Goal: Information Seeking & Learning: Learn about a topic

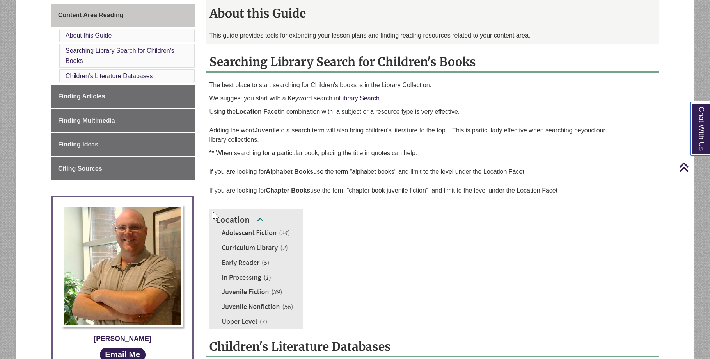
scroll to position [195, 0]
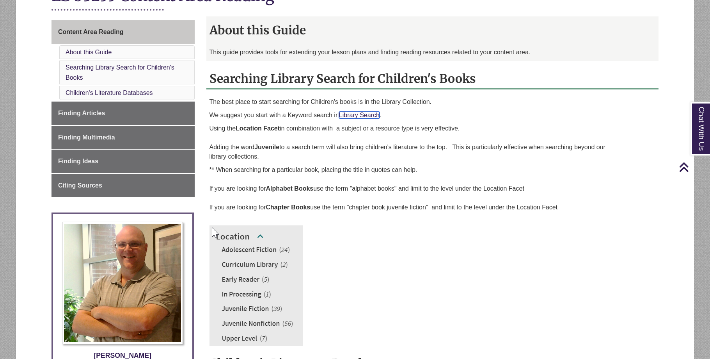
click at [360, 112] on link "Library Search" at bounding box center [359, 115] width 41 height 7
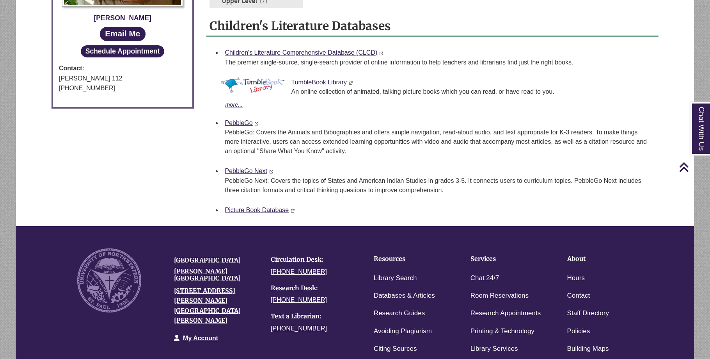
scroll to position [546, 0]
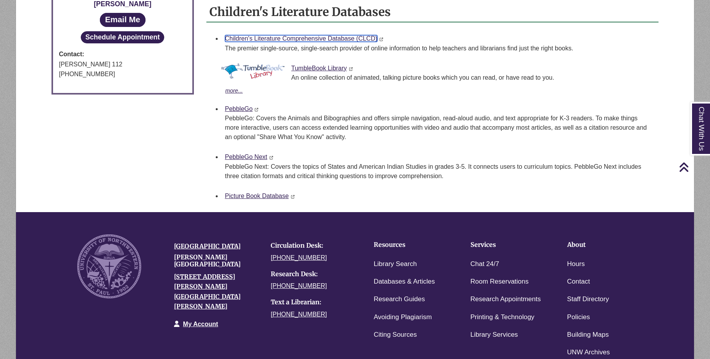
click at [297, 39] on link "Children's Literature Comprehensive Database (CLCD)" at bounding box center [301, 38] width 153 height 7
click at [314, 71] on div "TumbleBook Library This link opens in a new window This link opens in a new win…" at bounding box center [439, 79] width 428 height 32
click at [325, 64] on div "TumbleBook Library This link opens in a new window This link opens in a new win…" at bounding box center [439, 79] width 428 height 32
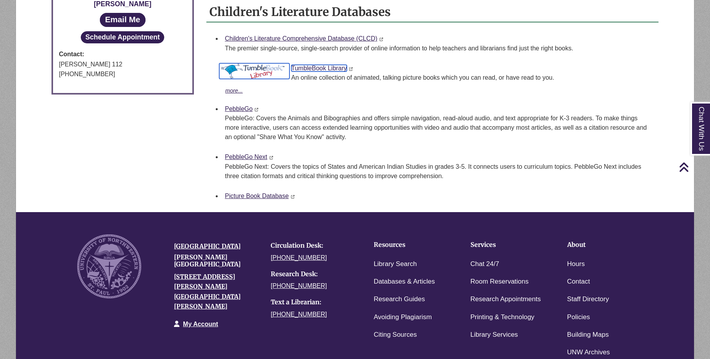
click at [322, 66] on link "TumbleBook Library" at bounding box center [319, 68] width 56 height 7
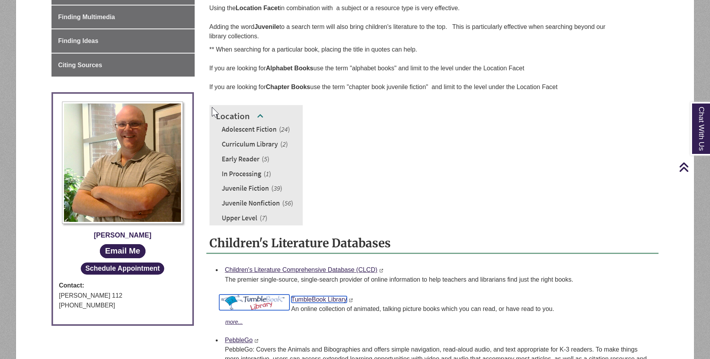
scroll to position [312, 0]
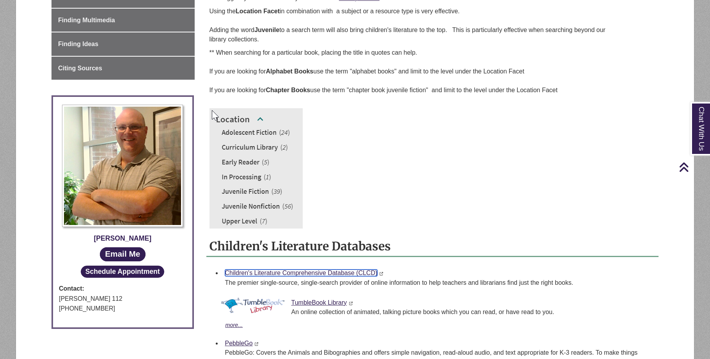
click at [274, 272] on link "Children's Literature Comprehensive Database (CLCD)" at bounding box center [301, 272] width 153 height 7
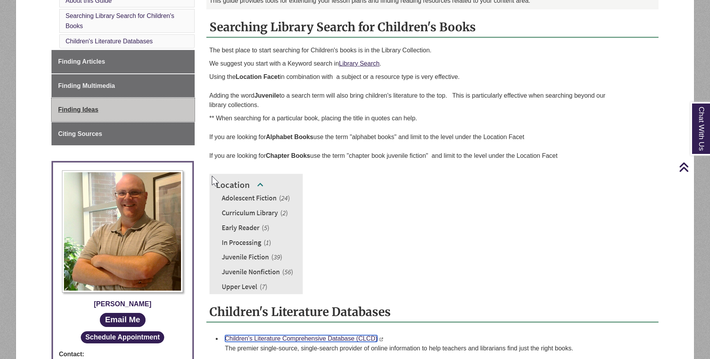
scroll to position [195, 0]
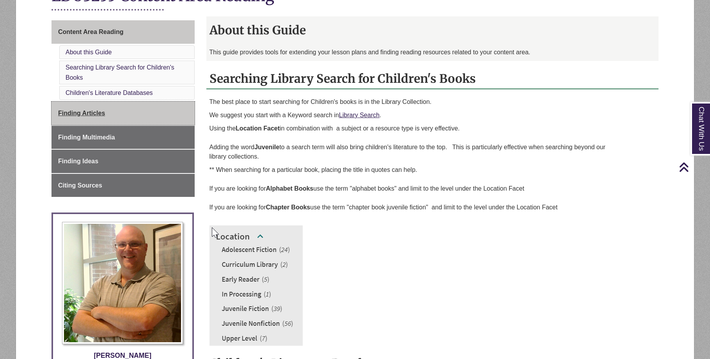
click at [94, 112] on span "Finding Articles" at bounding box center [81, 113] width 47 height 7
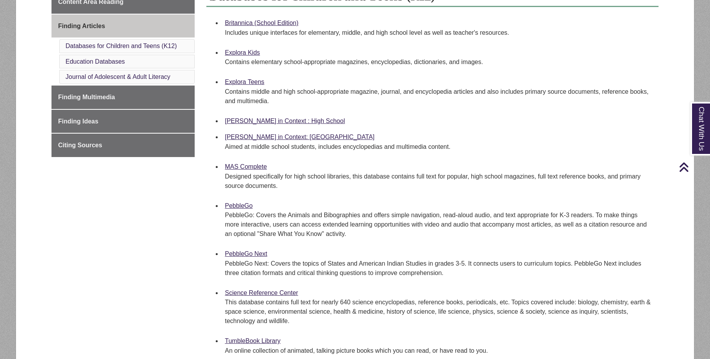
scroll to position [234, 0]
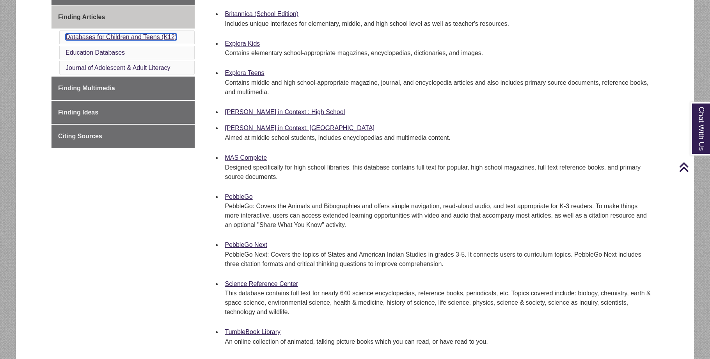
click at [89, 37] on link "Databases for Children and Teens (K12)" at bounding box center [121, 37] width 111 height 7
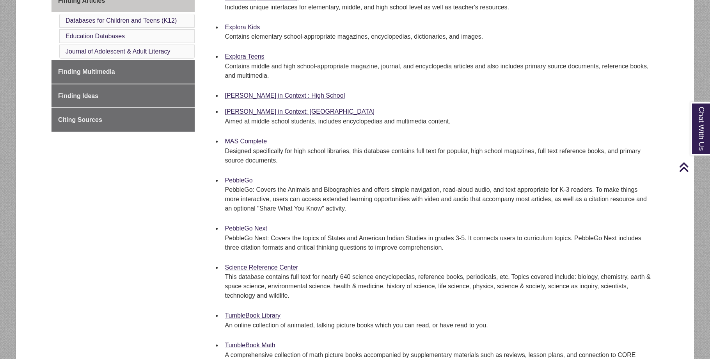
scroll to position [211, 0]
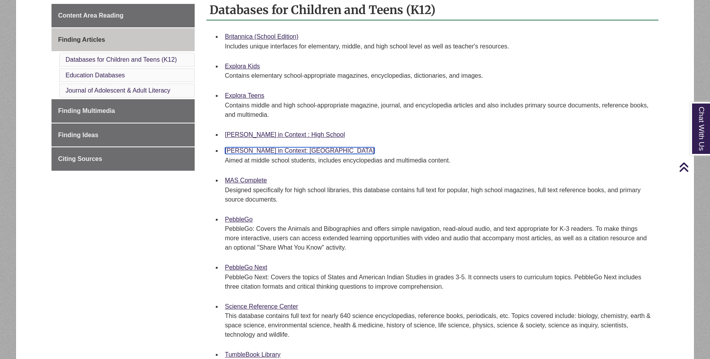
click at [268, 149] on link "Gale in Context: Middle School" at bounding box center [300, 150] width 150 height 7
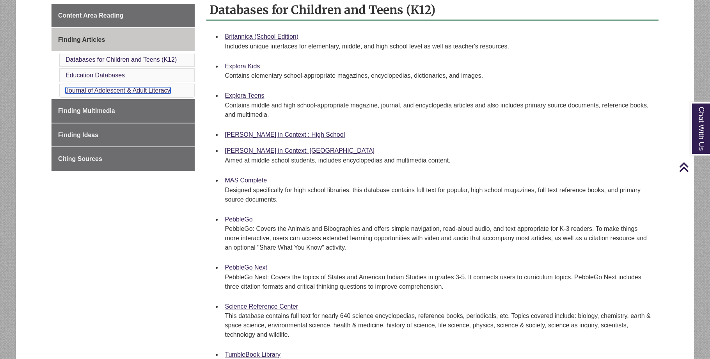
click at [108, 90] on link "Journal of Adolescent & Adult Literacy" at bounding box center [118, 90] width 105 height 7
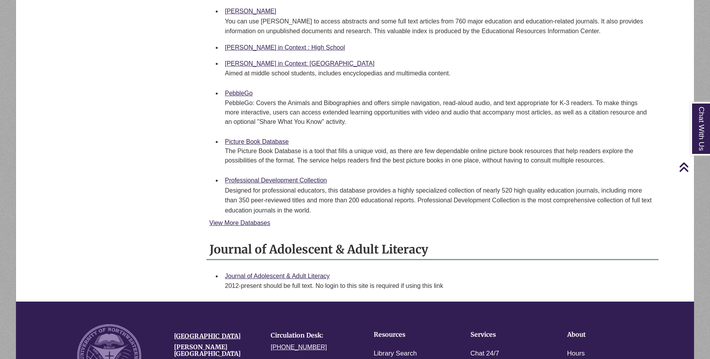
scroll to position [796, 0]
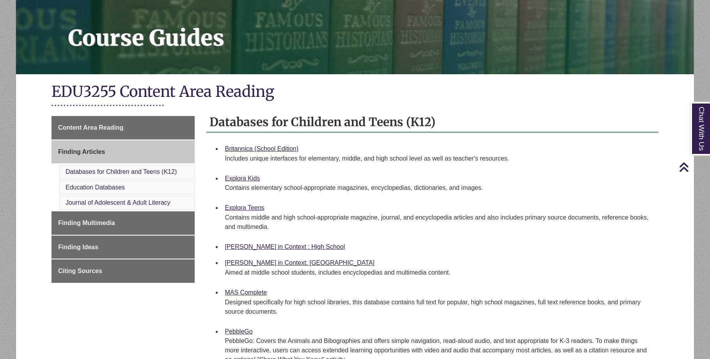
scroll to position [94, 0]
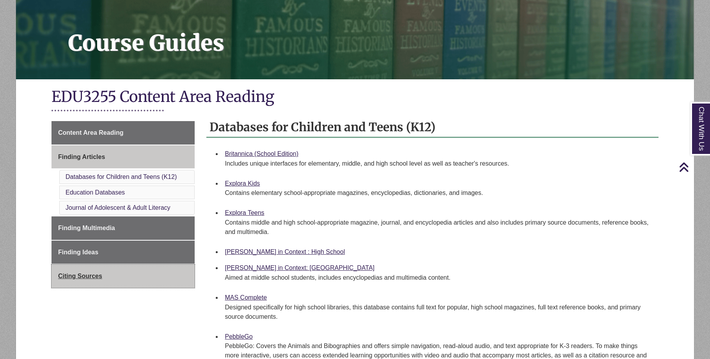
click at [92, 278] on span "Citing Sources" at bounding box center [80, 275] width 44 height 7
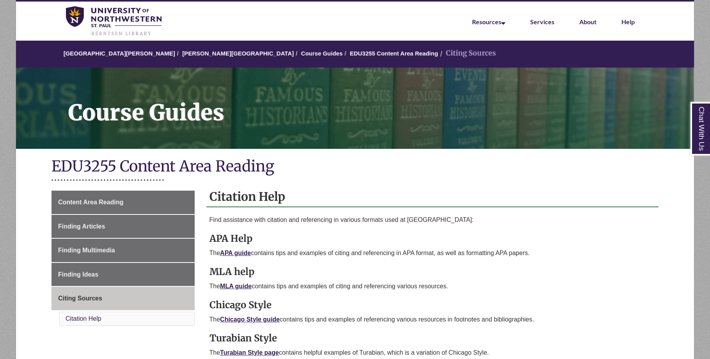
scroll to position [39, 0]
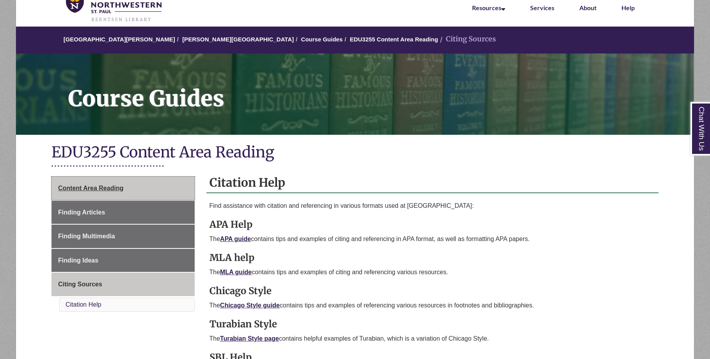
click at [83, 187] on span "Content Area Reading" at bounding box center [90, 188] width 65 height 7
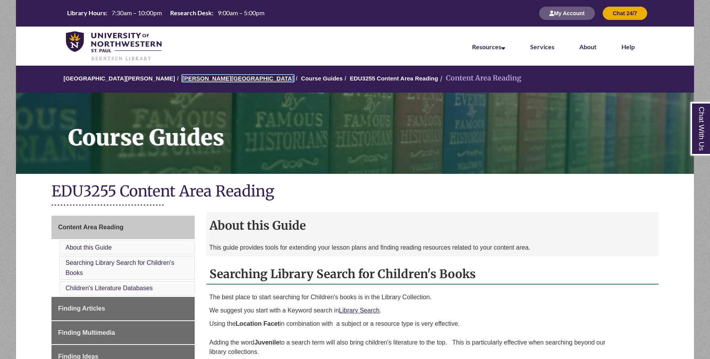
click at [182, 75] on link "[PERSON_NAME][GEOGRAPHIC_DATA]" at bounding box center [238, 78] width 112 height 7
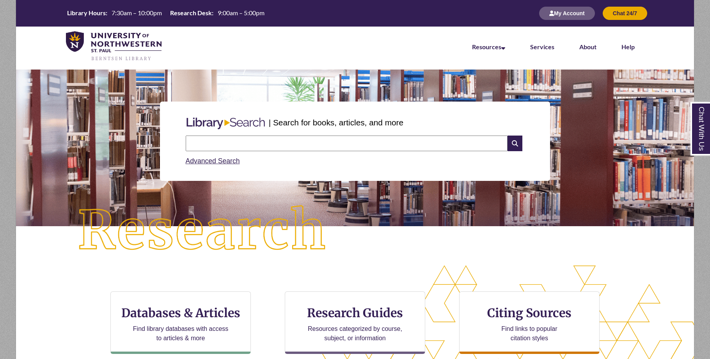
click at [233, 140] on input "text" at bounding box center [347, 143] width 322 height 16
type input "*"
type input "***"
click at [265, 147] on input "text" at bounding box center [347, 143] width 322 height 16
type input "**********"
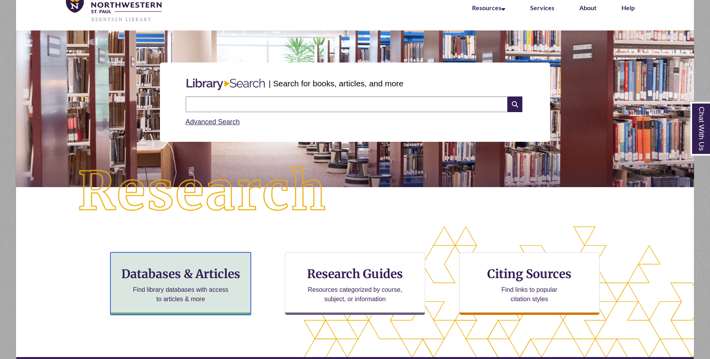
click at [197, 273] on h3 "Databases & Articles" at bounding box center [180, 273] width 127 height 15
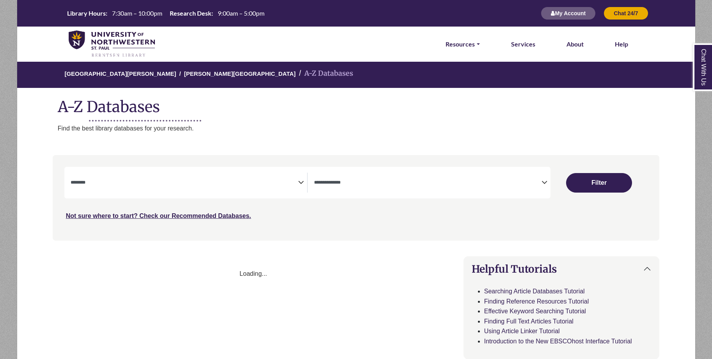
select select "Database Subject Filter"
select select "Database Types Filter"
select select "Database Subject Filter"
select select "Database Types Filter"
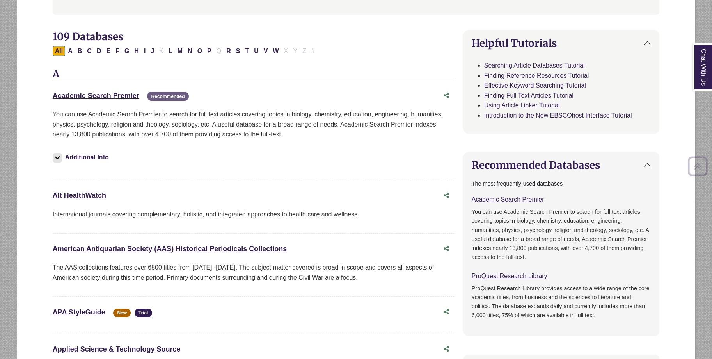
scroll to position [234, 0]
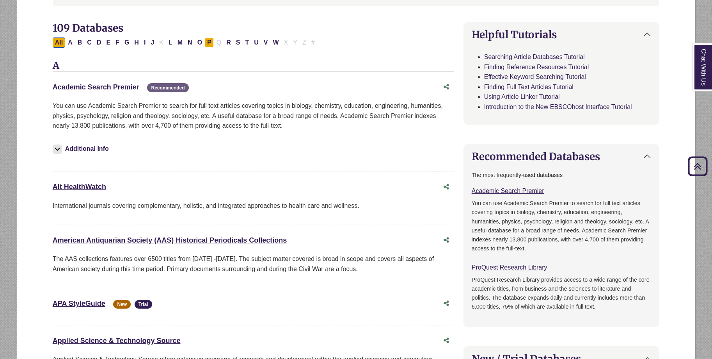
click at [209, 43] on button "P" at bounding box center [209, 42] width 9 height 10
select select "Database Subject Filter"
select select "Database Types Filter"
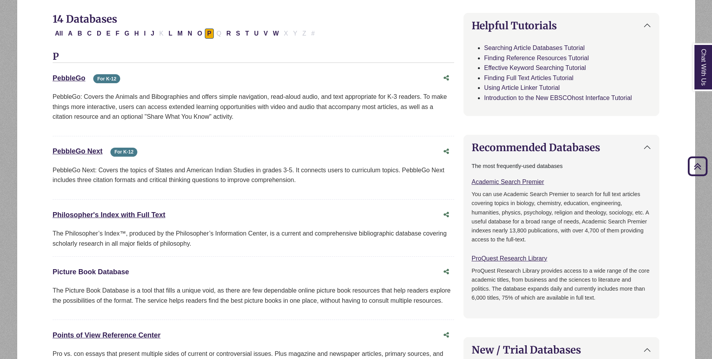
scroll to position [273, 0]
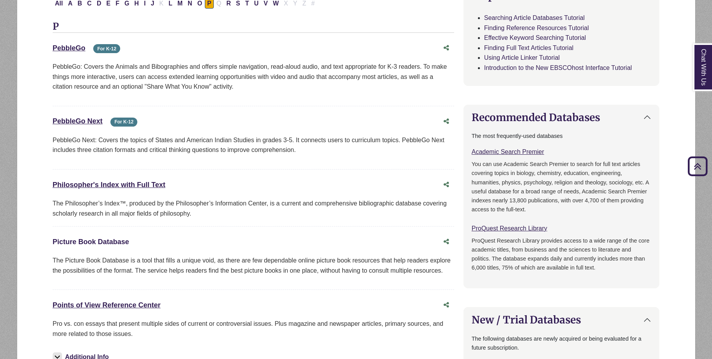
click at [101, 242] on link "Picture Book Database This link opens in a new window" at bounding box center [91, 242] width 76 height 8
